Goal: Task Accomplishment & Management: Use online tool/utility

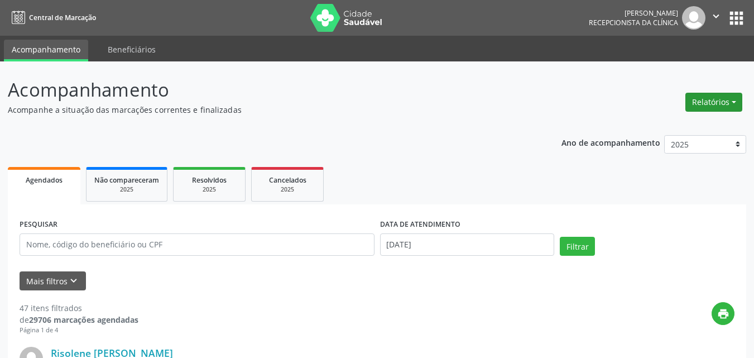
click at [725, 95] on button "Relatórios" at bounding box center [714, 102] width 57 height 19
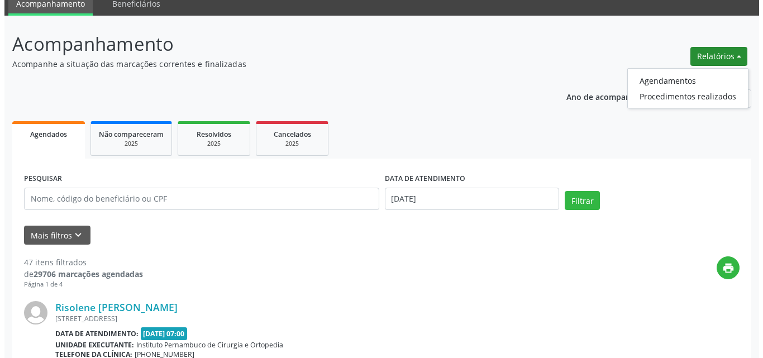
scroll to position [56, 0]
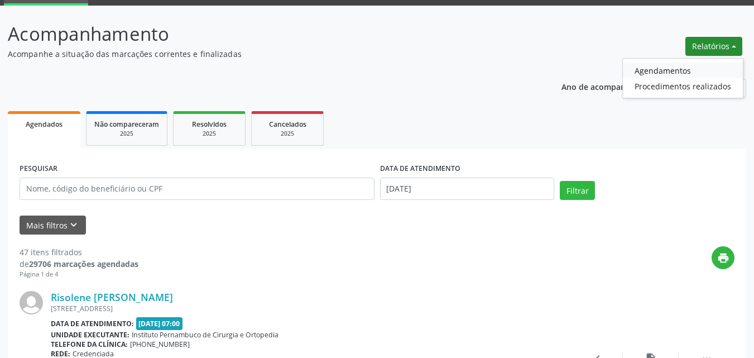
click at [677, 69] on link "Agendamentos" at bounding box center [683, 71] width 120 height 16
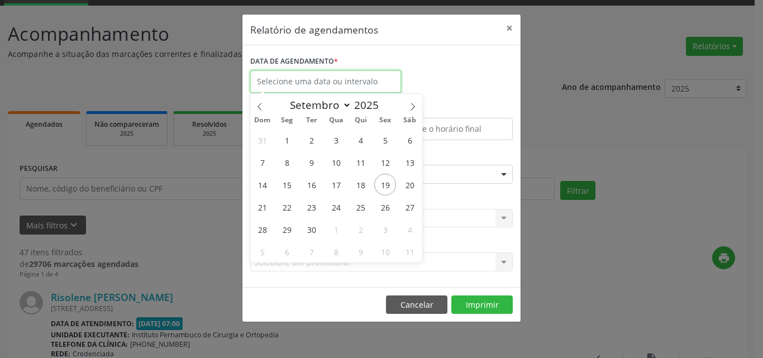
click at [347, 90] on input "text" at bounding box center [325, 81] width 151 height 22
click at [384, 191] on span "19" at bounding box center [385, 185] width 22 height 22
type input "[DATE]"
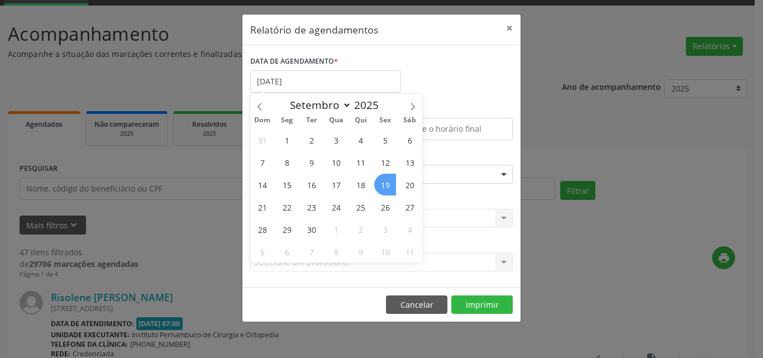
click at [381, 182] on span "19" at bounding box center [385, 185] width 22 height 22
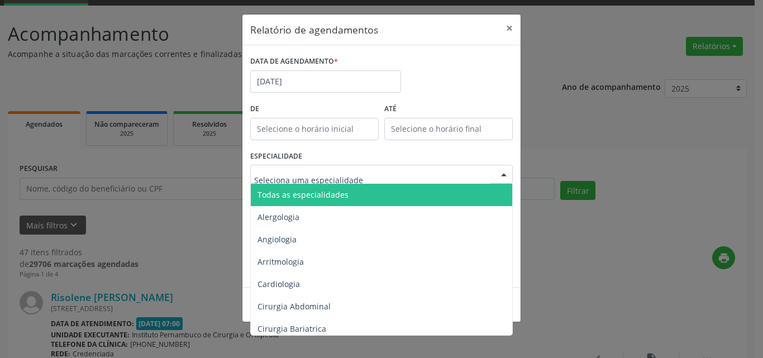
click at [301, 194] on span "Todas as especialidades" at bounding box center [302, 194] width 91 height 11
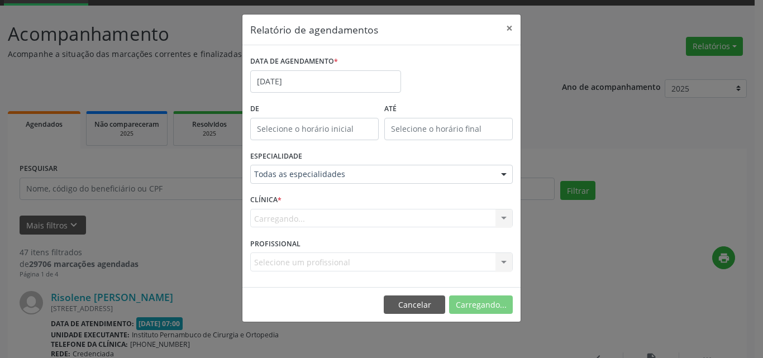
click at [367, 159] on div "ESPECIALIDADE Todas as especialidades Todas as especialidades Alergologia Angio…" at bounding box center [381, 170] width 268 height 44
click at [482, 306] on button "Imprimir" at bounding box center [481, 304] width 61 height 19
